Goal: Task Accomplishment & Management: Use online tool/utility

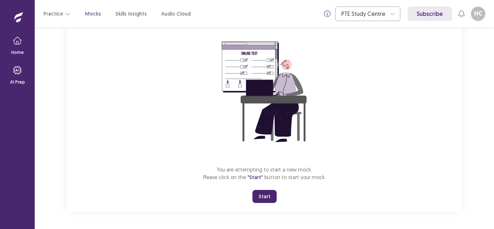
click at [261, 196] on button "Start" at bounding box center [265, 196] width 24 height 13
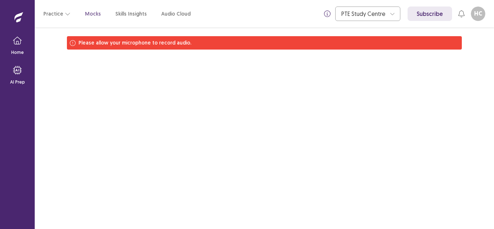
click at [167, 46] on p "Please allow your microphone to record audio." at bounding box center [135, 43] width 113 height 8
click at [72, 8] on div "Practice Mocks Skills Insights Audio Cloud" at bounding box center [116, 13] width 147 height 13
click at [65, 13] on icon "button" at bounding box center [68, 14] width 6 height 6
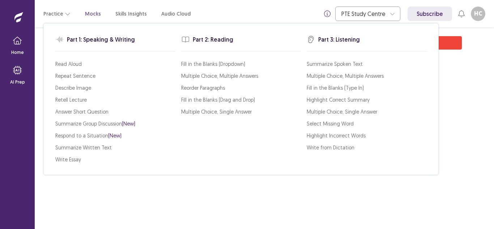
click at [85, 14] on p "Mocks" at bounding box center [93, 14] width 16 height 8
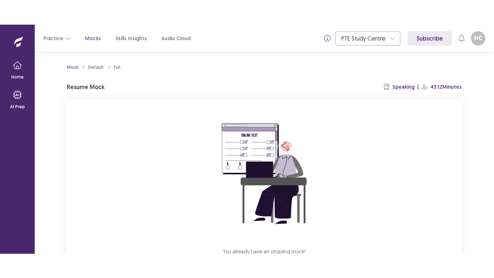
scroll to position [57, 0]
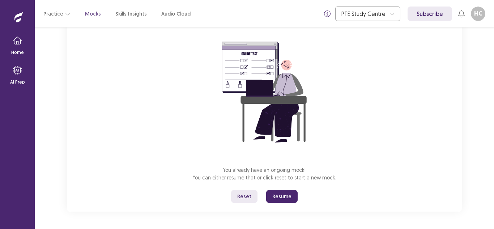
click at [292, 196] on button "Resume" at bounding box center [281, 196] width 31 height 13
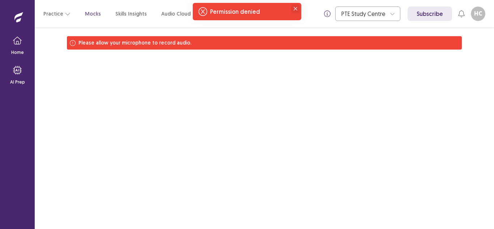
click at [297, 9] on icon "Close" at bounding box center [296, 9] width 4 height 4
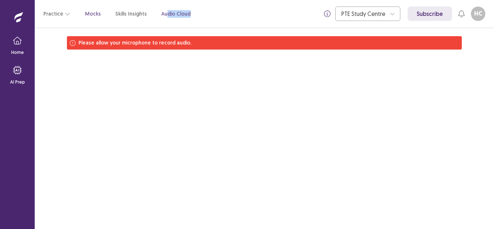
drag, startPoint x: 297, startPoint y: 9, endPoint x: 163, endPoint y: 15, distance: 133.6
click at [163, 15] on div "Practice Mocks Skills Insights Audio Cloud PTE Study Centre Subscribe HC Harvil…" at bounding box center [265, 13] width 460 height 27
click at [163, 15] on p "Audio Cloud" at bounding box center [175, 14] width 29 height 8
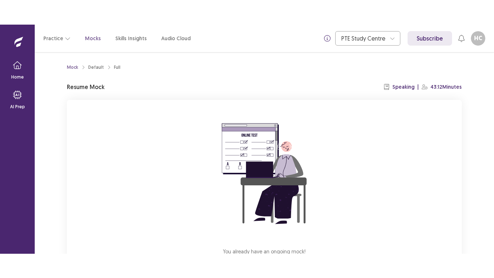
scroll to position [57, 0]
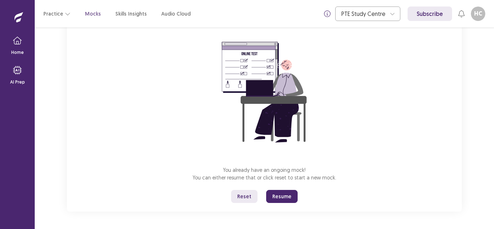
click at [241, 199] on button "Reset" at bounding box center [244, 196] width 26 height 13
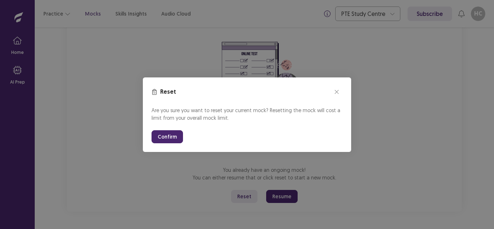
click at [170, 136] on button "Confirm" at bounding box center [167, 136] width 31 height 13
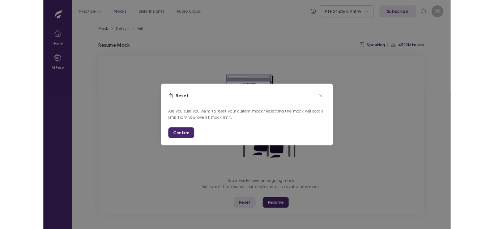
scroll to position [0, 0]
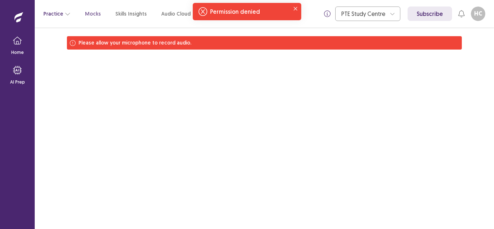
click at [59, 8] on button "Practice" at bounding box center [56, 13] width 27 height 13
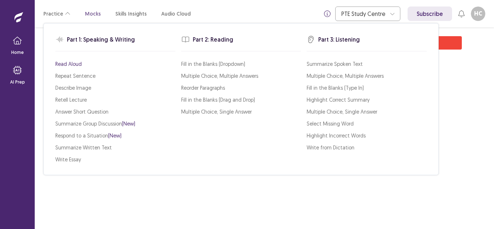
click at [67, 63] on p "Read Aloud" at bounding box center [68, 64] width 26 height 8
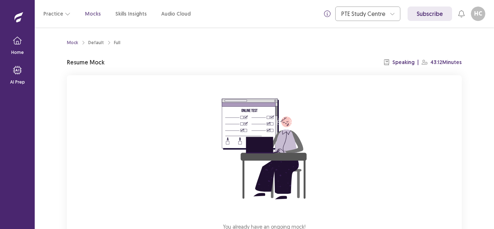
scroll to position [57, 0]
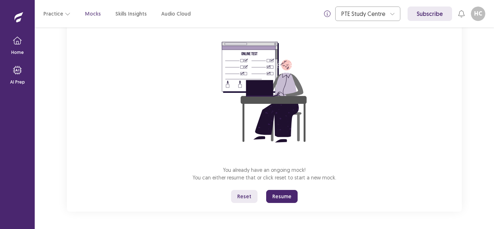
click at [286, 198] on button "Resume" at bounding box center [281, 196] width 31 height 13
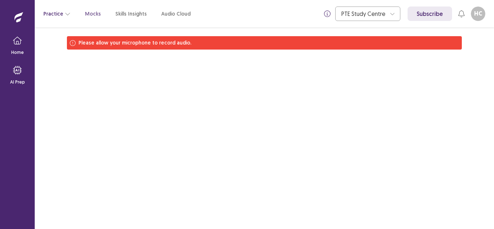
click at [64, 11] on button "Practice" at bounding box center [56, 13] width 27 height 13
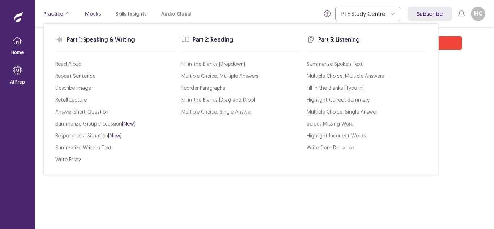
click at [65, 11] on icon "button" at bounding box center [68, 14] width 6 height 6
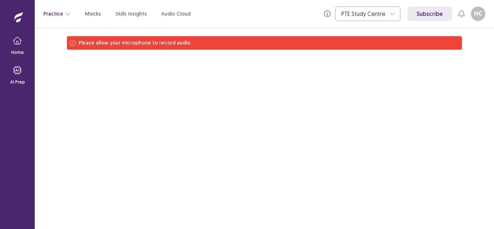
click at [65, 11] on icon "button" at bounding box center [68, 14] width 6 height 6
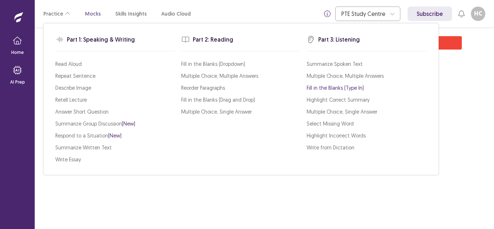
click at [319, 84] on p "Fill in the Blanks (Type In)" at bounding box center [335, 88] width 57 height 8
